Goal: Information Seeking & Learning: Learn about a topic

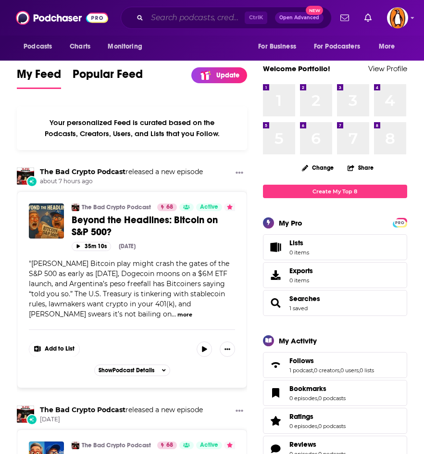
click at [188, 12] on input "Search podcasts, credits, & more..." at bounding box center [196, 17] width 98 height 15
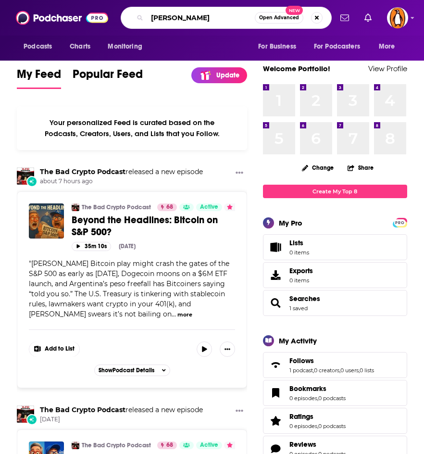
type input "[PERSON_NAME]"
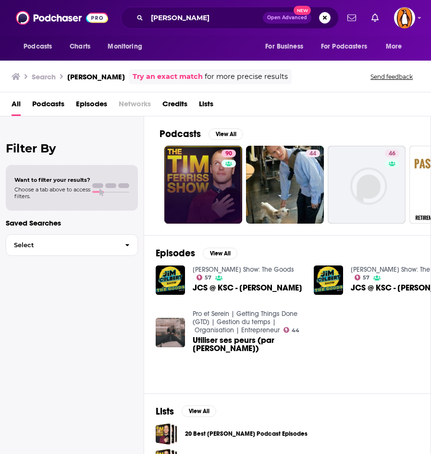
drag, startPoint x: 220, startPoint y: 155, endPoint x: 203, endPoint y: 173, distance: 24.8
click at [203, 173] on link "90 The [PERSON_NAME] Show" at bounding box center [203, 185] width 78 height 78
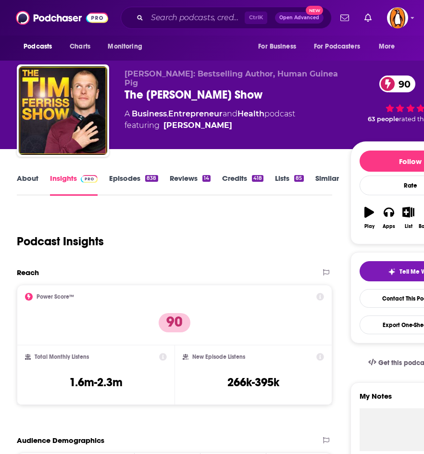
click at [24, 177] on link "About" at bounding box center [28, 184] width 22 height 22
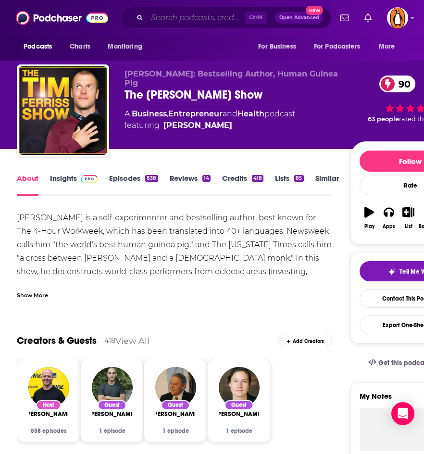
click at [202, 16] on input "Search podcasts, credits, & more..." at bounding box center [196, 17] width 98 height 15
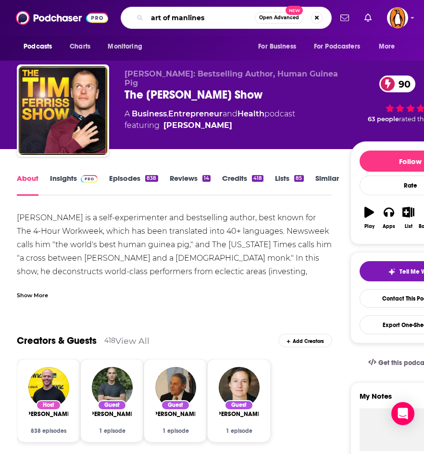
type input "art of manliness"
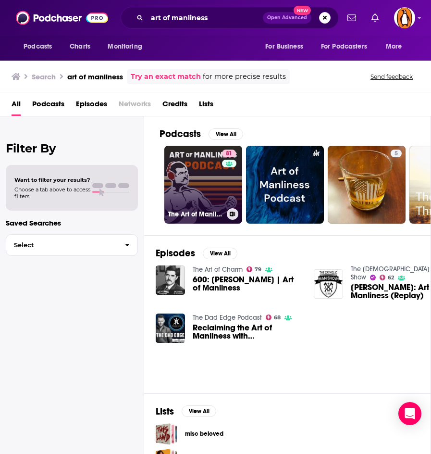
click at [197, 187] on link "81 The Art of Manliness" at bounding box center [203, 185] width 78 height 78
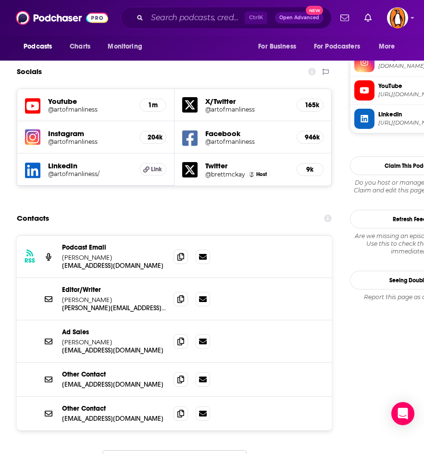
scroll to position [877, 0]
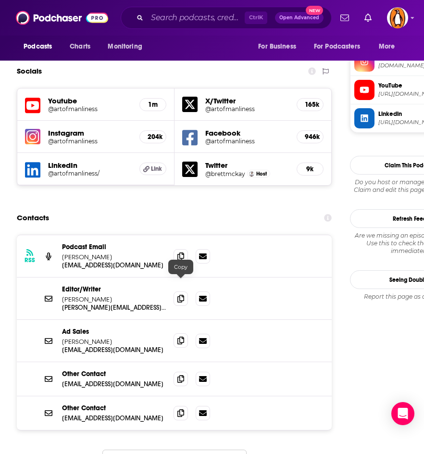
click at [177, 336] on icon at bounding box center [180, 340] width 7 height 8
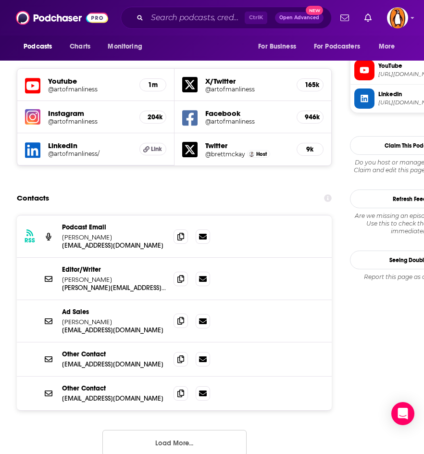
scroll to position [896, 0]
click at [174, 19] on input "Search podcasts, credits, & more..." at bounding box center [196, 17] width 98 height 15
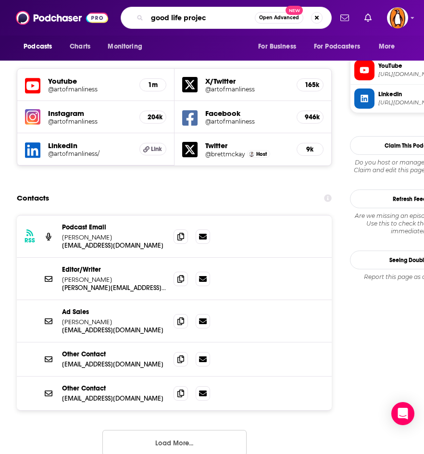
type input "good life project"
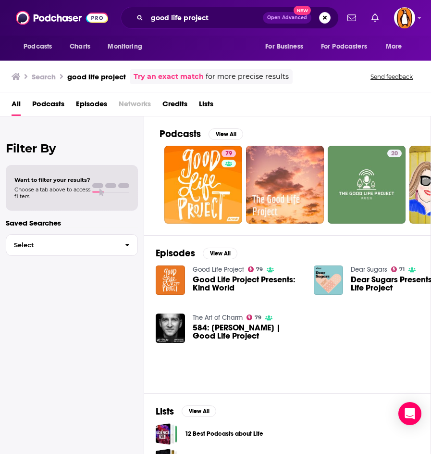
click at [225, 284] on span "Good Life Project Presents: Kind World" at bounding box center [248, 283] width 110 height 16
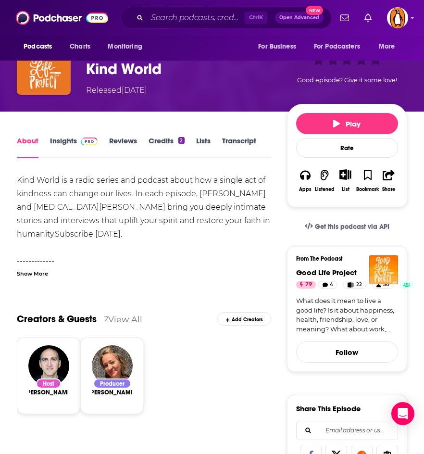
scroll to position [74, 0]
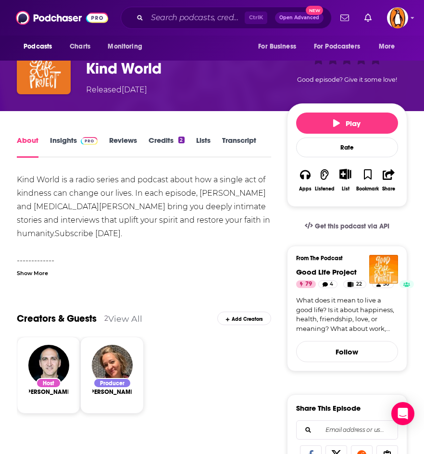
click at [60, 139] on link "Insights" at bounding box center [74, 146] width 48 height 22
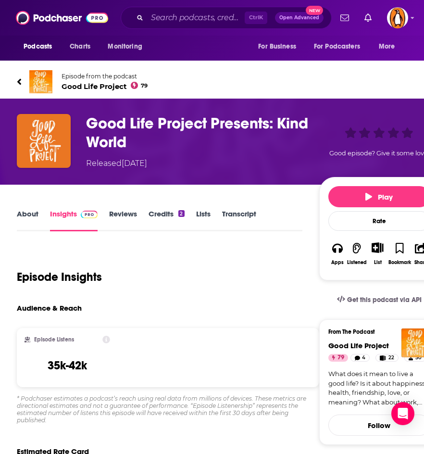
click at [85, 86] on span "Good Life Project 79" at bounding box center [104, 86] width 86 height 9
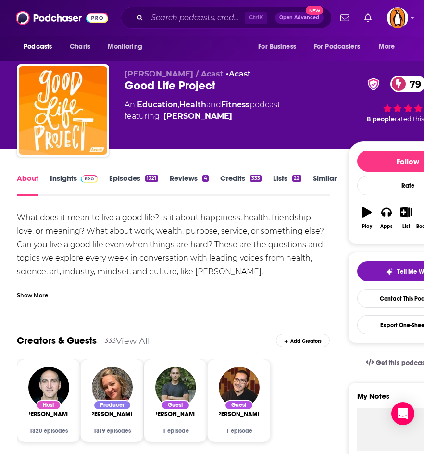
click at [61, 181] on link "Insights" at bounding box center [74, 184] width 48 height 22
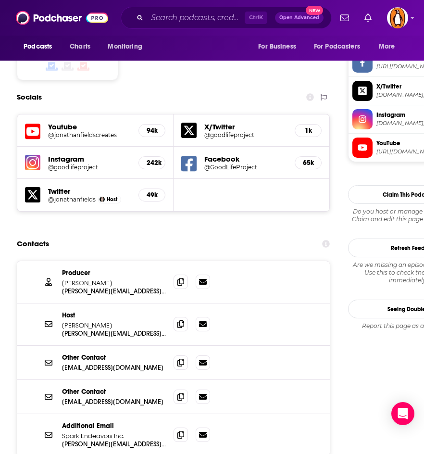
scroll to position [908, 0]
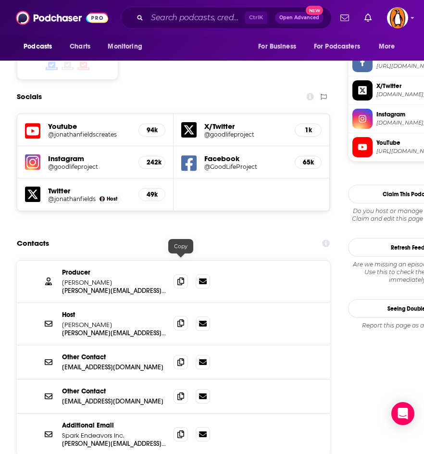
click at [176, 316] on span at bounding box center [180, 323] width 14 height 14
click at [178, 277] on icon at bounding box center [180, 281] width 7 height 8
click at [59, 419] on div "Producer [PERSON_NAME] [PERSON_NAME][EMAIL_ADDRESS][DOMAIN_NAME] [PERSON_NAME][…" at bounding box center [173, 388] width 313 height 256
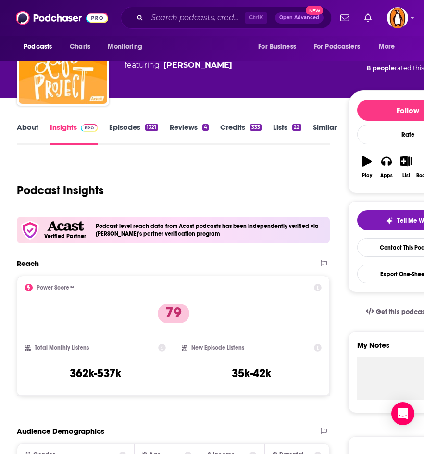
scroll to position [0, 0]
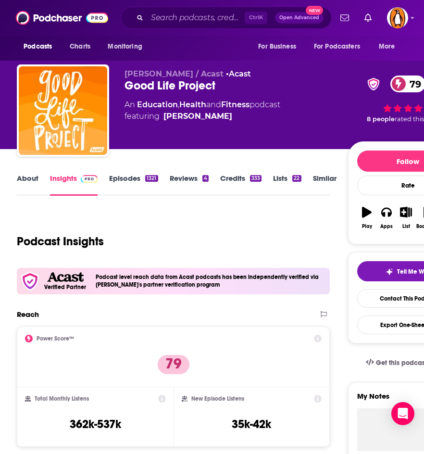
click at [31, 181] on link "About" at bounding box center [28, 184] width 22 height 22
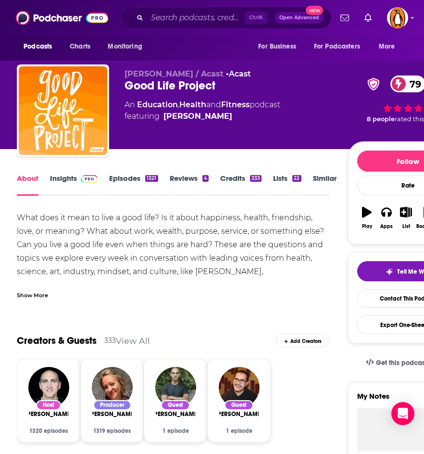
click at [62, 182] on link "Insights" at bounding box center [74, 184] width 48 height 22
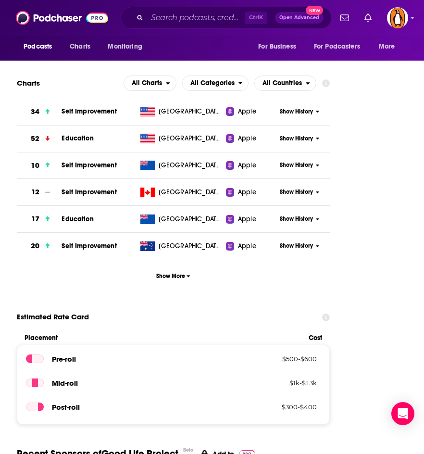
scroll to position [1252, 0]
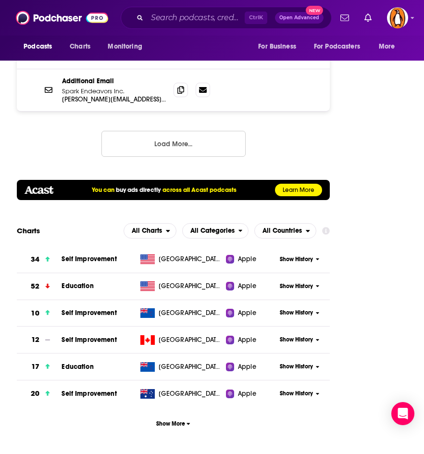
click at [71, 255] on span "Self Improvement" at bounding box center [88, 259] width 55 height 8
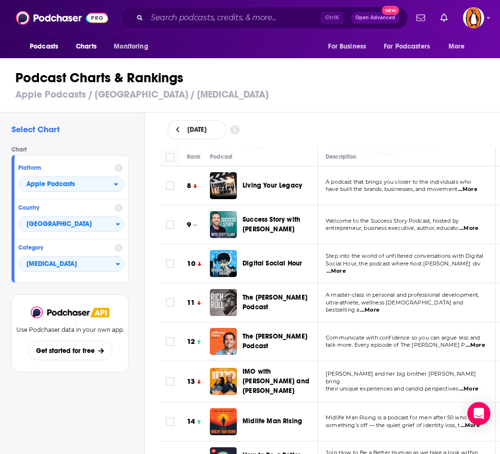
scroll to position [293, 0]
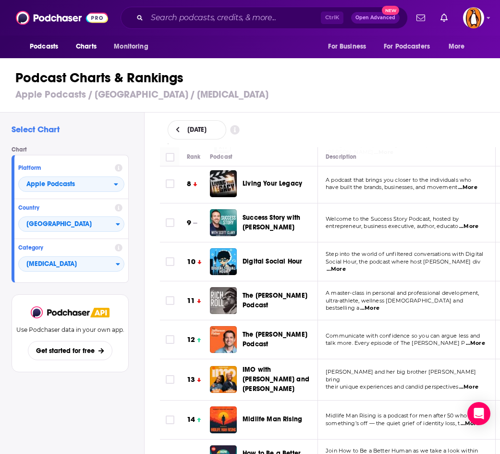
click at [423, 339] on span "...More" at bounding box center [475, 343] width 19 height 8
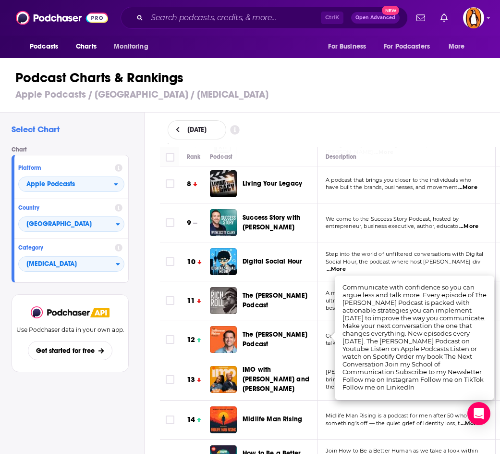
click at [152, 341] on div "Rank Podcast Description Categories 1 The [PERSON_NAME] Podcast You can change …" at bounding box center [330, 300] width 356 height 307
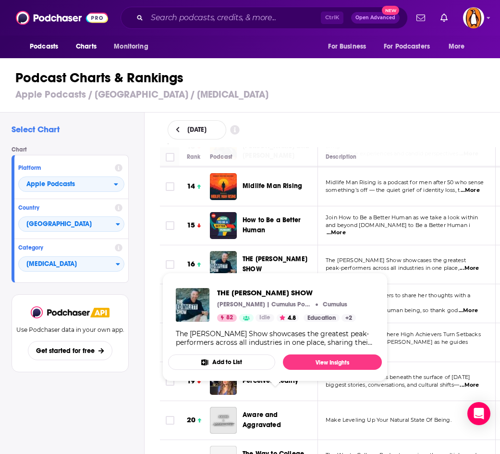
scroll to position [526, 0]
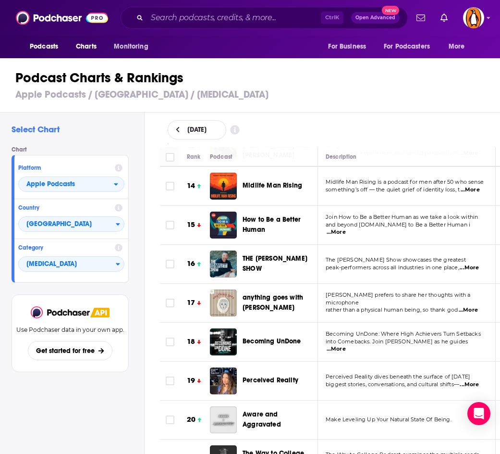
click at [423, 264] on span "...More" at bounding box center [469, 268] width 19 height 8
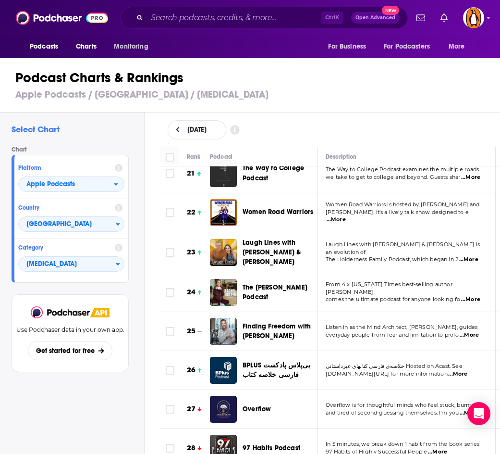
scroll to position [811, 0]
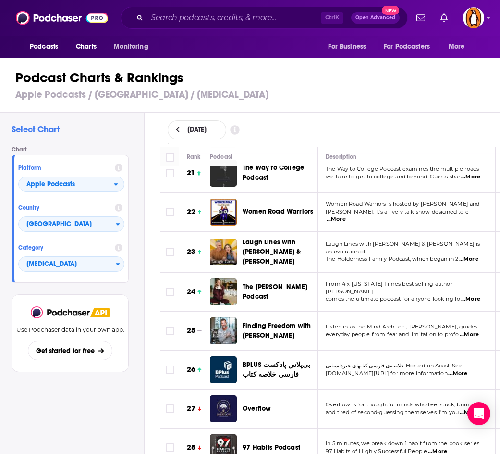
click at [423, 295] on span "...More" at bounding box center [470, 299] width 19 height 8
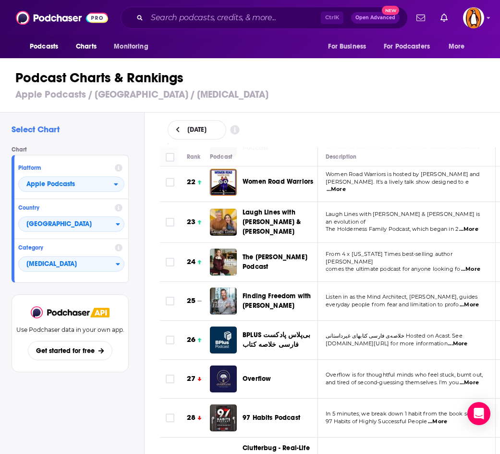
scroll to position [842, 0]
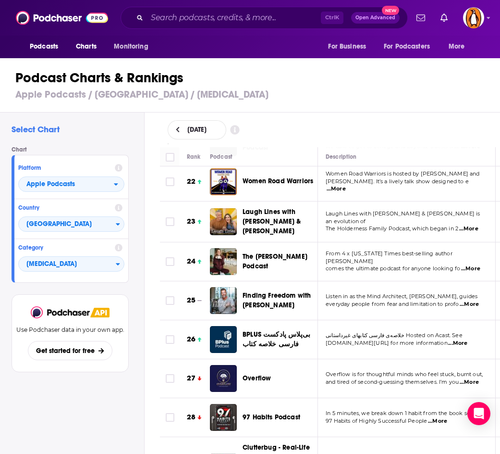
click at [423, 300] on span "...More" at bounding box center [469, 304] width 19 height 8
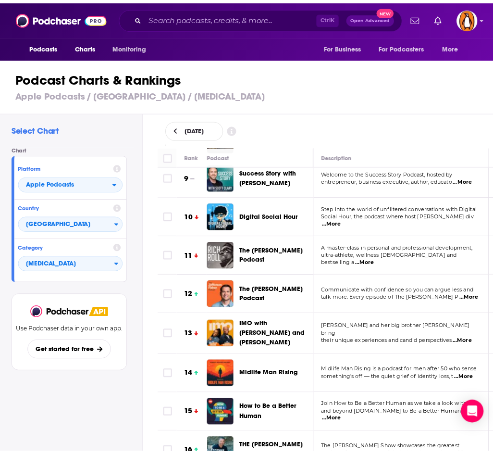
scroll to position [337, 0]
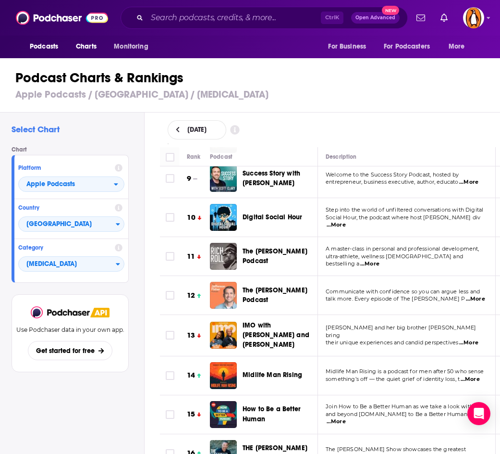
click at [224, 286] on img "The Jefferson Fisher Podcast" at bounding box center [223, 295] width 27 height 27
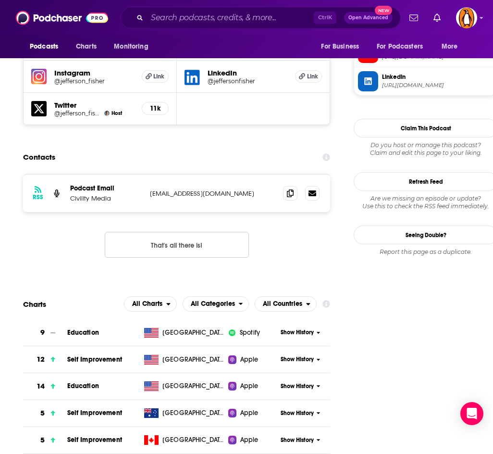
scroll to position [914, 0]
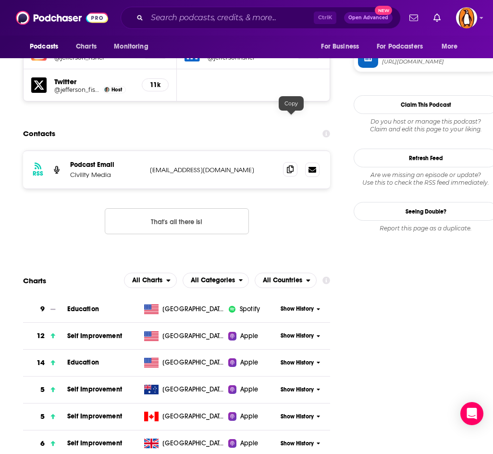
click at [287, 162] on span at bounding box center [290, 169] width 14 height 14
click at [206, 17] on input "Search podcasts, credits, & more..." at bounding box center [230, 17] width 167 height 15
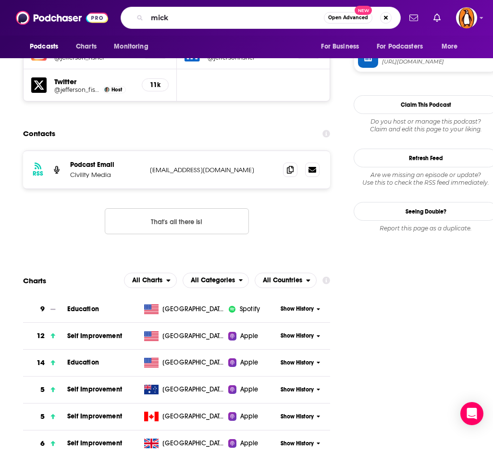
click at [206, 26] on div "mick Open Advanced New" at bounding box center [261, 18] width 280 height 22
click at [184, 15] on input "mick" at bounding box center [235, 17] width 177 height 15
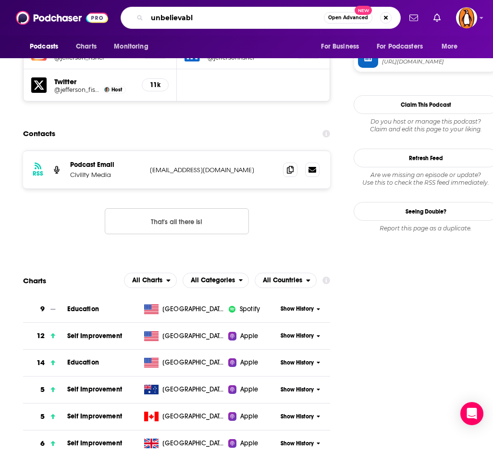
type input "unbelievable"
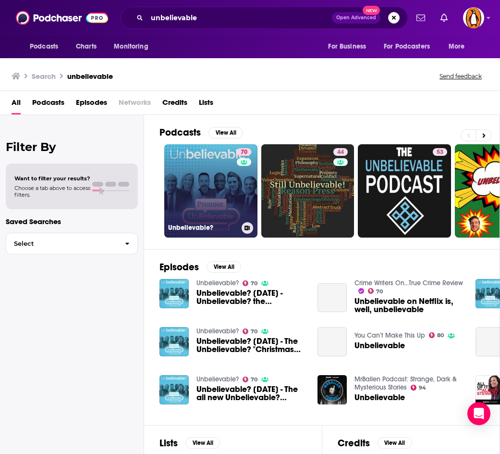
click at [218, 172] on link "70 Unbelievable?" at bounding box center [210, 190] width 93 height 93
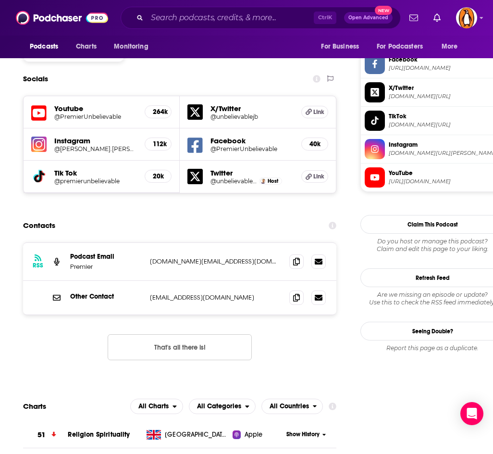
scroll to position [823, 0]
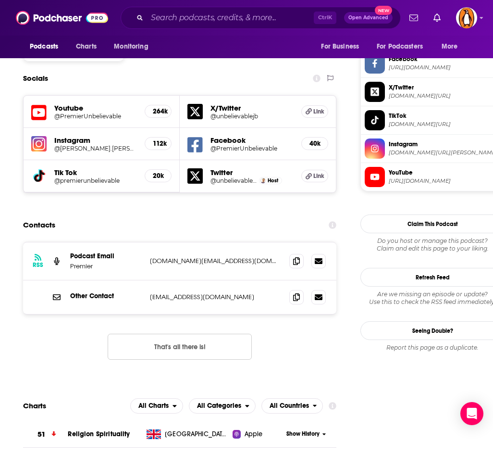
click at [163, 333] on button "That's all there is!" at bounding box center [180, 346] width 144 height 26
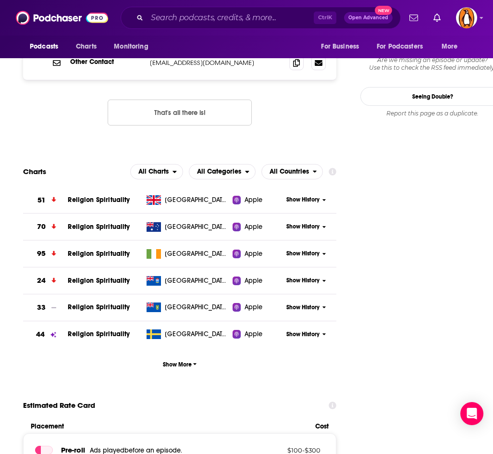
scroll to position [1057, 0]
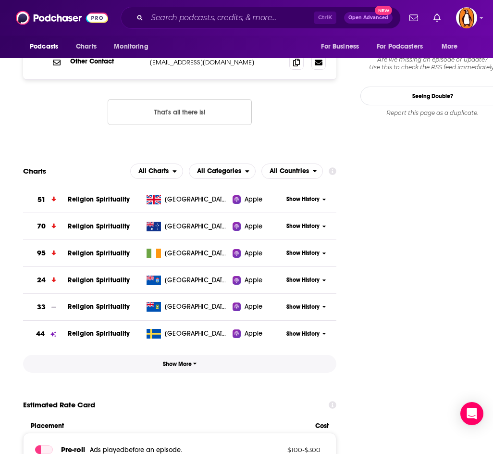
click at [175, 355] on button "Show More" at bounding box center [179, 364] width 313 height 18
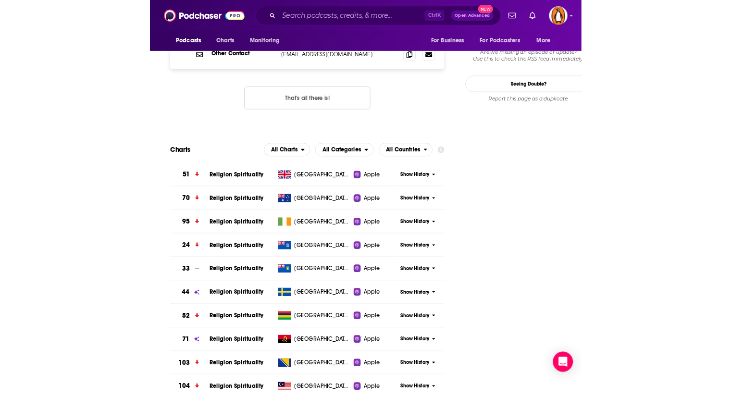
scroll to position [1057, 0]
